Goal: Transaction & Acquisition: Obtain resource

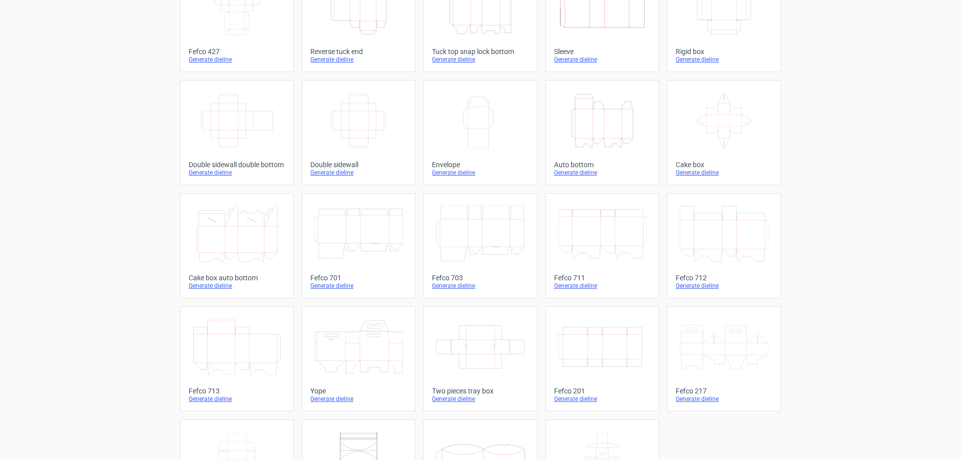
scroll to position [100, 0]
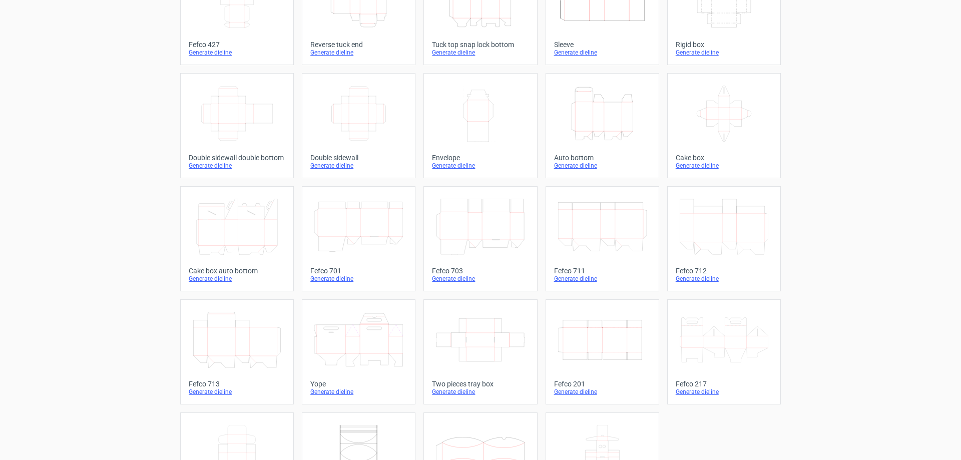
click at [346, 142] on div "Width Depth Height" at bounding box center [358, 114] width 97 height 64
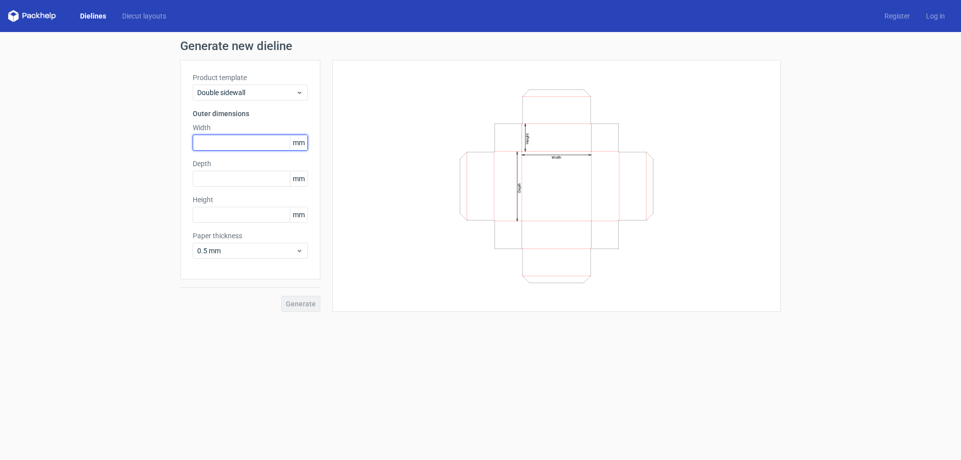
click at [274, 144] on input "text" at bounding box center [250, 143] width 115 height 16
type input "165"
click at [279, 175] on input "text" at bounding box center [250, 179] width 115 height 16
type input "49"
click at [272, 218] on input "text" at bounding box center [250, 215] width 115 height 16
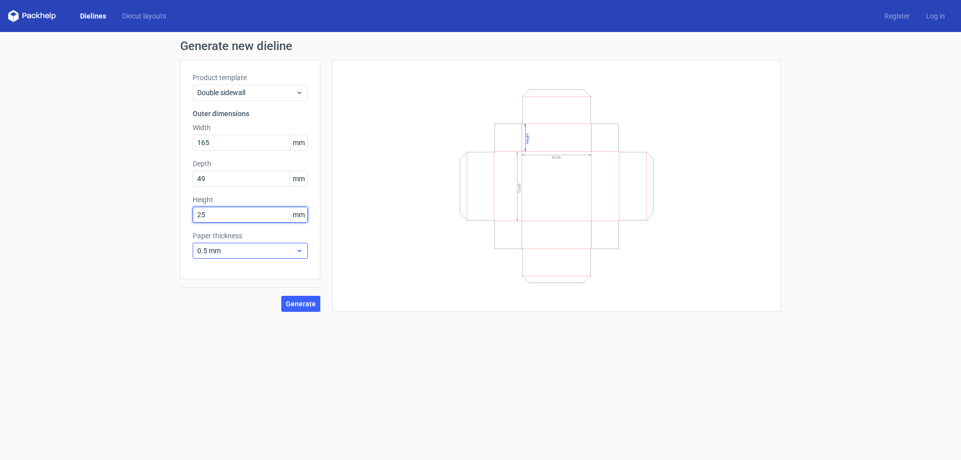
type input "25"
click at [299, 249] on icon at bounding box center [300, 251] width 8 height 8
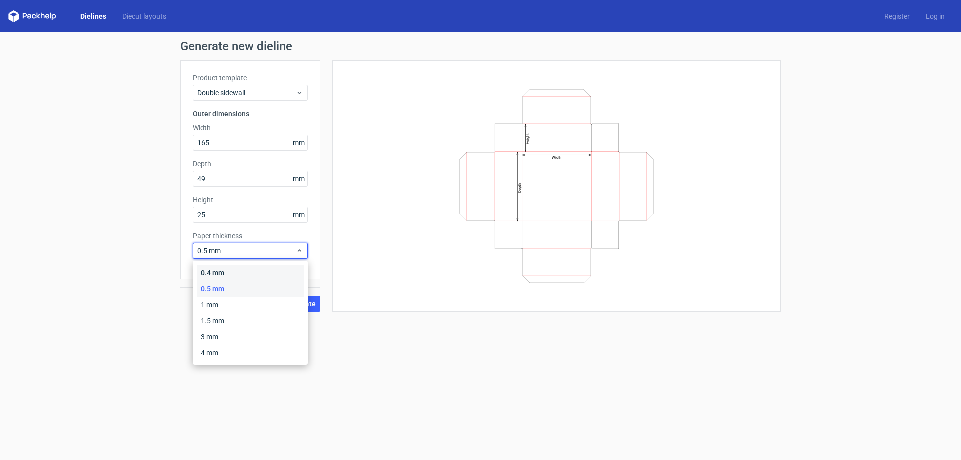
click at [274, 274] on div "0.4 mm" at bounding box center [250, 273] width 107 height 16
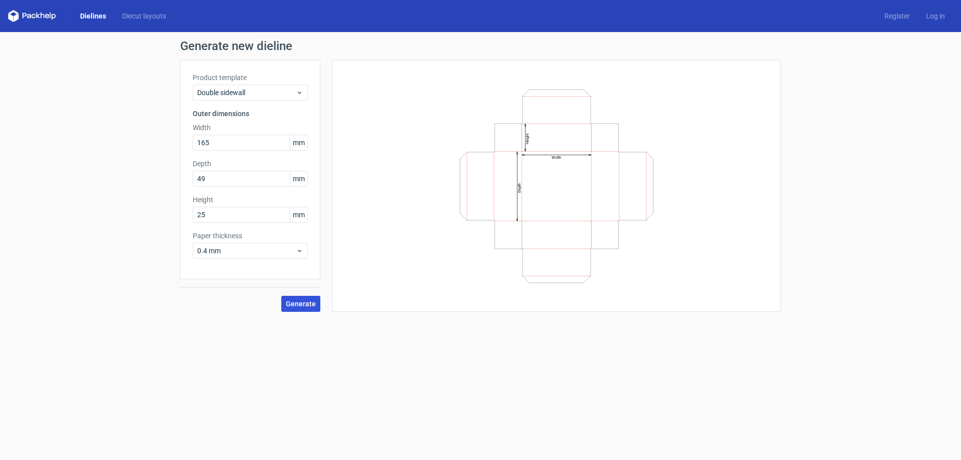
click at [304, 303] on span "Generate" at bounding box center [301, 303] width 30 height 7
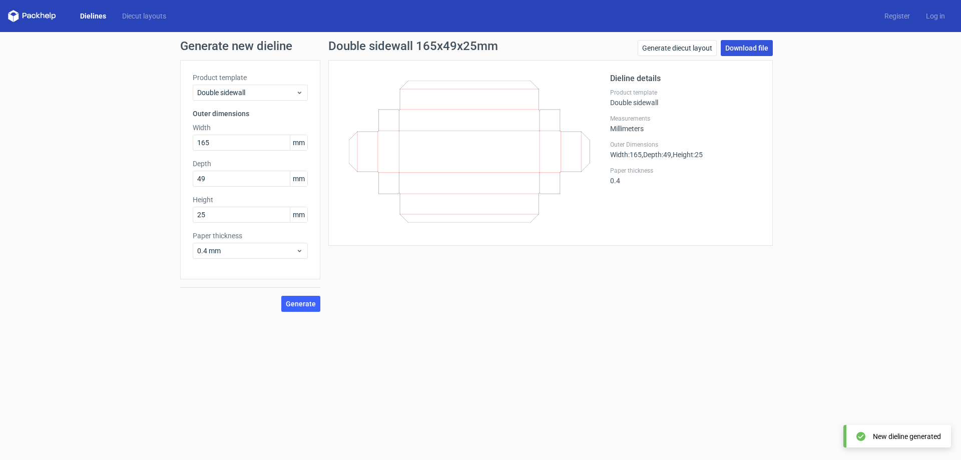
click at [742, 44] on link "Download file" at bounding box center [747, 48] width 52 height 16
